Goal: Task Accomplishment & Management: Manage account settings

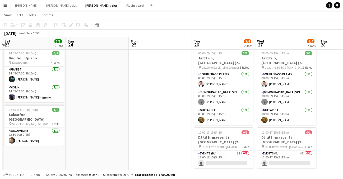
scroll to position [23, 0]
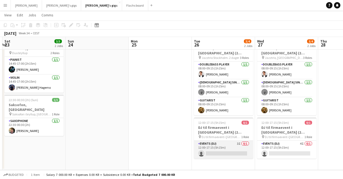
click at [230, 141] on app-card-role "Events (DJ) 3I 0/1 12:00-17:15 (5h15m) single-neutral-actions" at bounding box center [223, 150] width 59 height 18
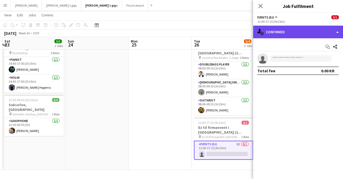
click at [337, 31] on div "single-neutral-actions-check-2 Confirmed" at bounding box center [298, 32] width 90 height 13
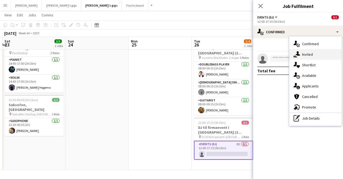
click at [321, 56] on div "single-neutral-actions-share-1 Invited" at bounding box center [316, 54] width 52 height 11
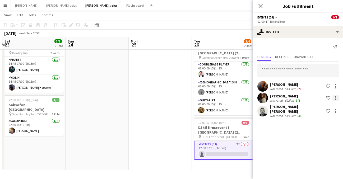
click at [335, 99] on div at bounding box center [336, 98] width 6 height 6
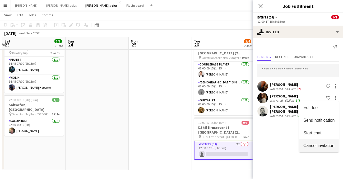
click at [322, 148] on span "Cancel invitation" at bounding box center [319, 146] width 31 height 4
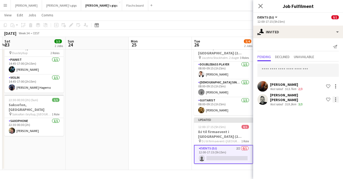
click at [335, 98] on div at bounding box center [336, 100] width 6 height 6
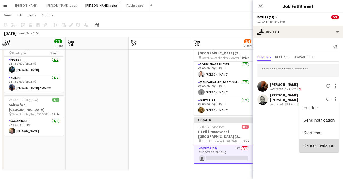
click at [325, 144] on span "Cancel invitation" at bounding box center [319, 146] width 31 height 4
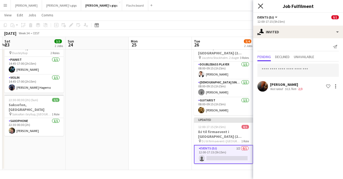
click at [261, 8] on icon "Close pop-in" at bounding box center [260, 5] width 5 height 5
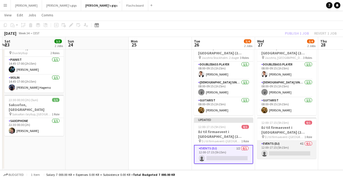
click at [295, 141] on app-card-role "Events (DJ) 4I 0/1 12:00-17:15 (5h15m) single-neutral-actions" at bounding box center [286, 150] width 59 height 18
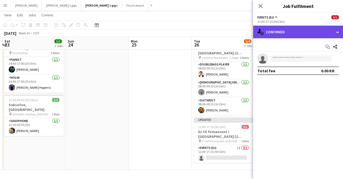
click at [336, 28] on div "single-neutral-actions-check-2 Confirmed" at bounding box center [298, 32] width 90 height 13
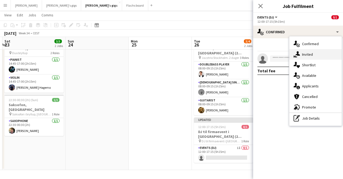
click at [322, 57] on div "single-neutral-actions-share-1 Invited" at bounding box center [316, 54] width 52 height 11
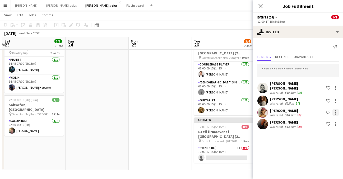
click at [337, 109] on div at bounding box center [336, 112] width 6 height 6
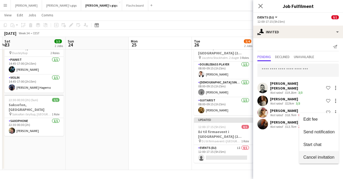
click at [322, 156] on span "Cancel invitation" at bounding box center [319, 157] width 31 height 4
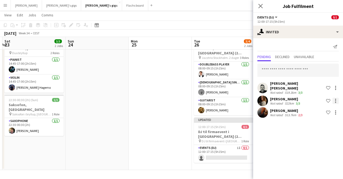
click at [336, 100] on div at bounding box center [336, 101] width 6 height 6
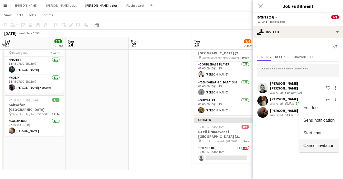
click at [324, 145] on span "Cancel invitation" at bounding box center [319, 146] width 31 height 4
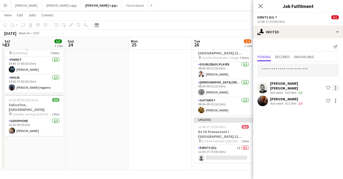
click at [337, 86] on div at bounding box center [336, 88] width 6 height 6
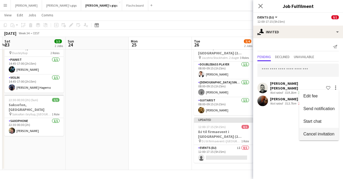
click at [322, 135] on span "Cancel invitation" at bounding box center [319, 134] width 31 height 4
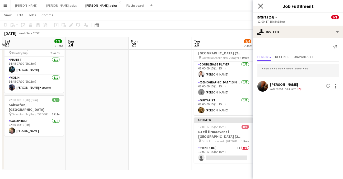
click at [259, 8] on icon "Close pop-in" at bounding box center [260, 5] width 5 height 5
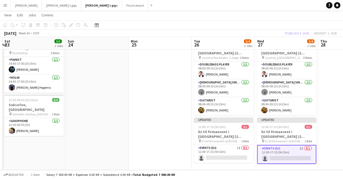
click at [296, 35] on div "Publish 1 job Revert 1 job" at bounding box center [311, 33] width 65 height 7
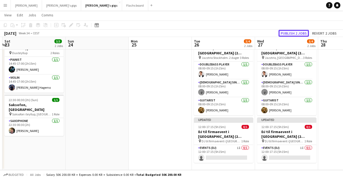
click at [296, 35] on button "Publish 2 jobs" at bounding box center [294, 33] width 30 height 7
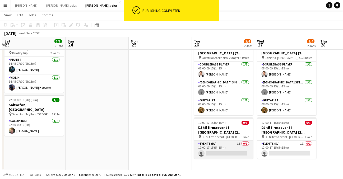
click at [236, 147] on app-card-role "Events (DJ) 1I 0/1 12:00-17:15 (5h15m) single-neutral-actions" at bounding box center [223, 150] width 59 height 18
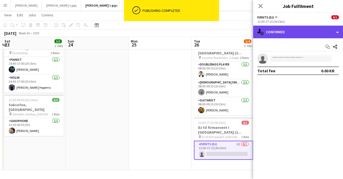
click at [334, 32] on div "single-neutral-actions-check-2 Confirmed" at bounding box center [298, 32] width 90 height 13
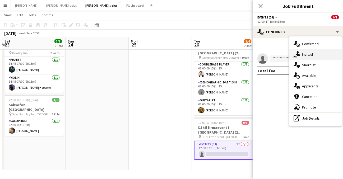
click at [309, 58] on div "single-neutral-actions-share-1 Invited" at bounding box center [316, 54] width 52 height 11
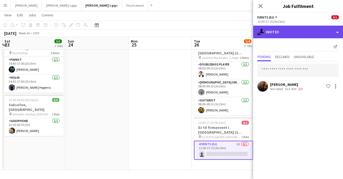
click at [335, 34] on div "single-neutral-actions-share-1 Invited" at bounding box center [298, 32] width 90 height 13
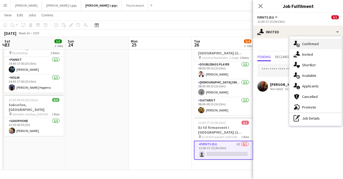
click at [318, 46] on div "single-neutral-actions-check-2 Confirmed" at bounding box center [316, 44] width 52 height 11
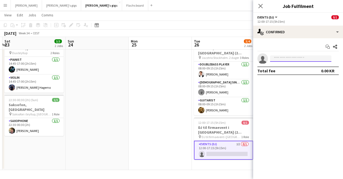
click at [303, 59] on input at bounding box center [300, 59] width 61 height 6
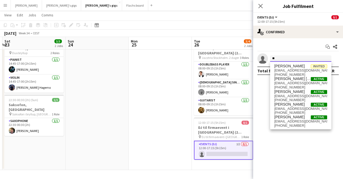
type input "*"
click at [262, 7] on icon at bounding box center [260, 5] width 5 height 5
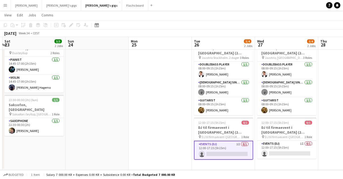
click at [234, 143] on app-card-role "Events (DJ) 1I 0/1 12:00-17:15 (5h15m) single-neutral-actions" at bounding box center [223, 150] width 59 height 19
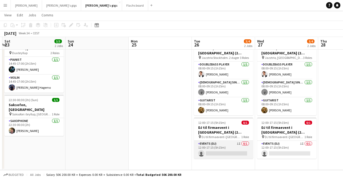
click at [232, 144] on app-card-role "Events (DJ) 1I 0/1 12:00-17:15 (5h15m) single-neutral-actions" at bounding box center [223, 150] width 59 height 18
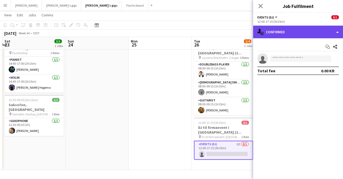
click at [337, 33] on div "single-neutral-actions-check-2 Confirmed" at bounding box center [298, 32] width 90 height 13
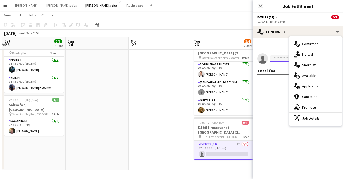
click at [279, 56] on input at bounding box center [300, 59] width 61 height 6
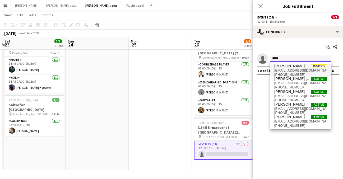
type input "*****"
click at [301, 69] on span "[EMAIL_ADDRESS][DOMAIN_NAME]" at bounding box center [301, 70] width 53 height 4
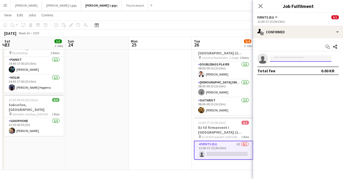
scroll to position [0, 0]
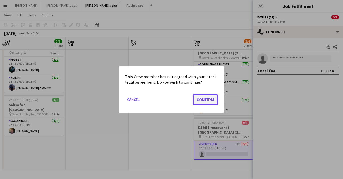
click at [203, 99] on button "Confirm" at bounding box center [205, 99] width 25 height 11
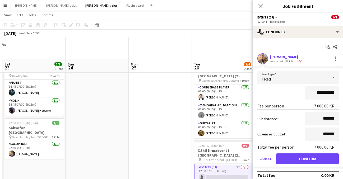
scroll to position [23, 0]
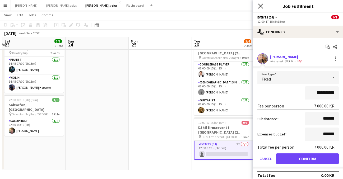
click at [260, 6] on icon "Close pop-in" at bounding box center [260, 5] width 5 height 5
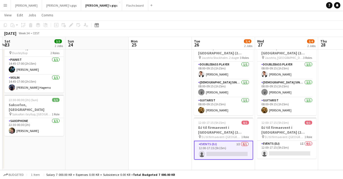
click at [227, 143] on app-card-role "Events (DJ) 1I 0/1 12:00-17:15 (5h15m) single-neutral-actions" at bounding box center [223, 150] width 59 height 19
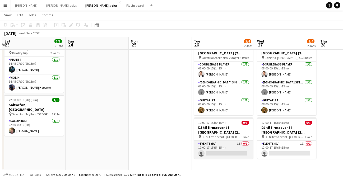
click at [207, 142] on app-card-role "Events (DJ) 1I 0/1 12:00-17:15 (5h15m) single-neutral-actions" at bounding box center [223, 150] width 59 height 18
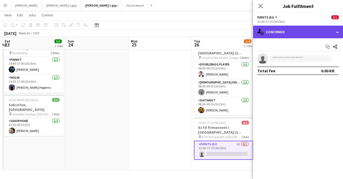
click at [334, 34] on div "single-neutral-actions-check-2 Confirmed" at bounding box center [298, 32] width 90 height 13
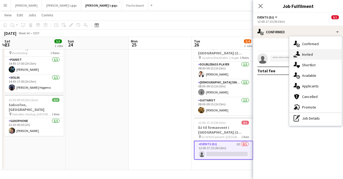
click at [318, 56] on div "single-neutral-actions-share-1 Invited" at bounding box center [316, 54] width 52 height 11
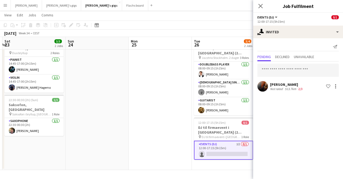
click at [262, 89] on app-user-avatar at bounding box center [263, 86] width 11 height 11
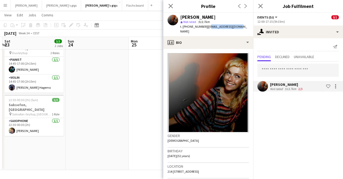
drag, startPoint x: 238, startPoint y: 28, endPoint x: 204, endPoint y: 26, distance: 33.6
click at [204, 26] on div "[PERSON_NAME] star Not rated 513.7km t. [PHONE_NUMBER] | [EMAIL_ADDRESS][DOMAIN…" at bounding box center [208, 25] width 90 height 24
click at [223, 27] on span "| [EMAIL_ADDRESS][DOMAIN_NAME]" at bounding box center [213, 29] width 67 height 9
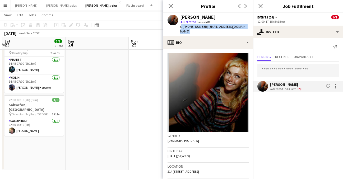
click at [223, 27] on span "| [EMAIL_ADDRESS][DOMAIN_NAME]" at bounding box center [213, 29] width 67 height 9
click at [205, 29] on div "[PERSON_NAME] star Not rated 513.7km t. [PHONE_NUMBER] | [EMAIL_ADDRESS][DOMAIN…" at bounding box center [208, 25] width 90 height 24
drag, startPoint x: 203, startPoint y: 26, endPoint x: 237, endPoint y: 28, distance: 33.4
click at [237, 28] on div "[PERSON_NAME] star Not rated 513.7km t. [PHONE_NUMBER] | [EMAIL_ADDRESS][DOMAIN…" at bounding box center [208, 25] width 90 height 24
copy span "[EMAIL_ADDRESS][DOMAIN_NAME]"
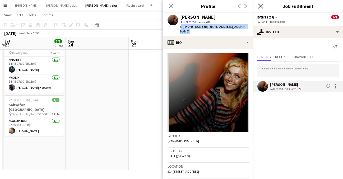
click at [260, 6] on icon at bounding box center [260, 5] width 5 height 5
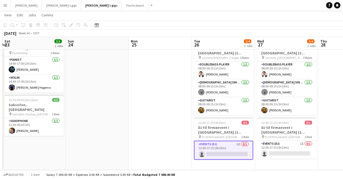
click at [227, 148] on app-card-role "Events (DJ) 1I 0/1 12:00-17:15 (5h15m) single-neutral-actions" at bounding box center [223, 150] width 59 height 19
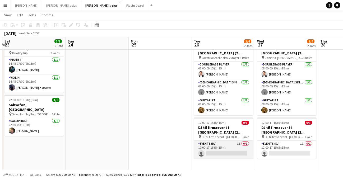
click at [219, 147] on app-card-role "Events (DJ) 1I 0/1 12:00-17:15 (5h15m) single-neutral-actions" at bounding box center [223, 150] width 59 height 18
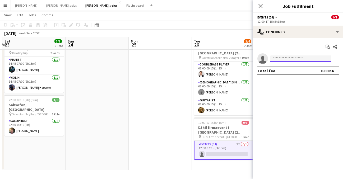
click at [295, 59] on input at bounding box center [300, 59] width 61 height 6
paste input "**********"
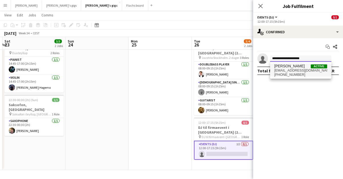
type input "**********"
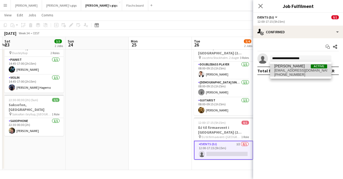
click at [307, 75] on span "[PHONE_NUMBER]" at bounding box center [301, 75] width 53 height 4
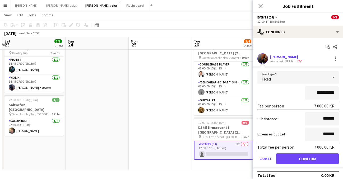
scroll to position [4, 0]
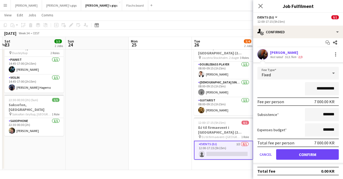
click at [319, 89] on input "**********" at bounding box center [322, 88] width 34 height 13
type input "****"
type input "********"
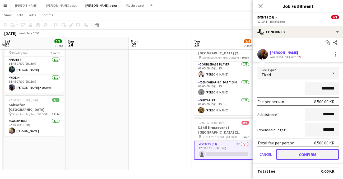
click at [300, 153] on button "Confirm" at bounding box center [307, 154] width 63 height 11
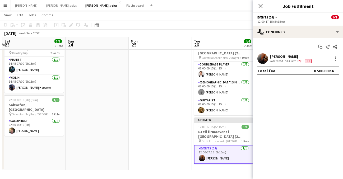
scroll to position [0, 0]
click at [263, 7] on icon "Close pop-in" at bounding box center [260, 5] width 5 height 5
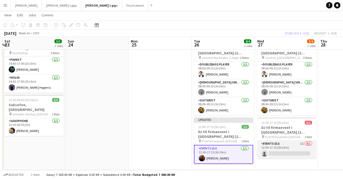
click at [295, 143] on app-card-role "Events (DJ) 1I 0/1 12:00-17:15 (5h15m) single-neutral-actions" at bounding box center [286, 150] width 59 height 18
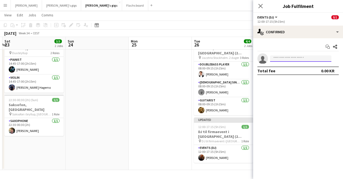
click at [308, 60] on input at bounding box center [300, 59] width 61 height 6
paste input "**********"
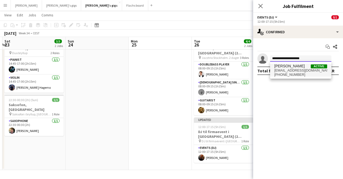
type input "**********"
click at [305, 73] on span "[PHONE_NUMBER]" at bounding box center [301, 75] width 53 height 4
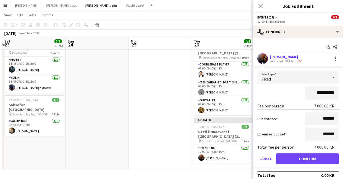
click at [316, 95] on input "**********" at bounding box center [322, 92] width 34 height 13
type input "****"
type input "********"
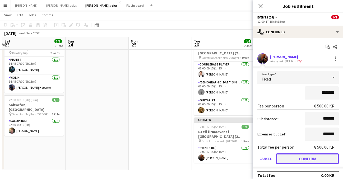
click at [303, 156] on button "Confirm" at bounding box center [307, 159] width 63 height 11
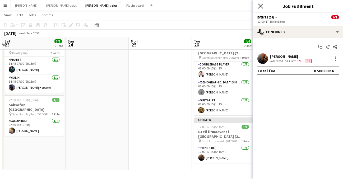
click at [260, 5] on icon "Close pop-in" at bounding box center [260, 5] width 5 height 5
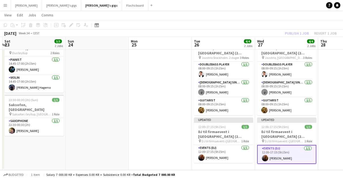
click at [303, 33] on div "Publish 1 job Revert 1 job" at bounding box center [311, 33] width 65 height 7
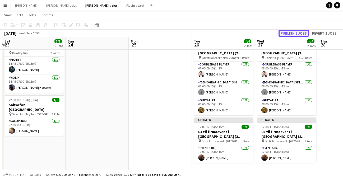
click at [293, 31] on button "Publish 2 jobs" at bounding box center [294, 33] width 30 height 7
